Goal: Task Accomplishment & Management: Manage account settings

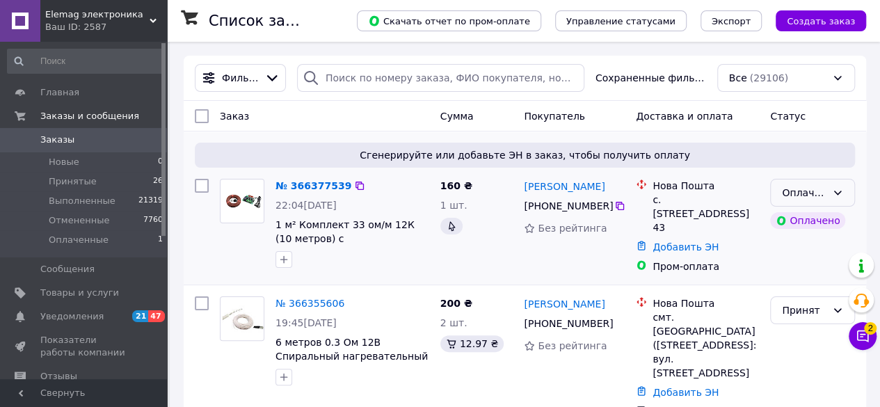
click at [843, 193] on div "Оплаченный" at bounding box center [812, 193] width 85 height 28
click at [812, 217] on li "Принят" at bounding box center [812, 222] width 83 height 25
